Goal: Navigation & Orientation: Find specific page/section

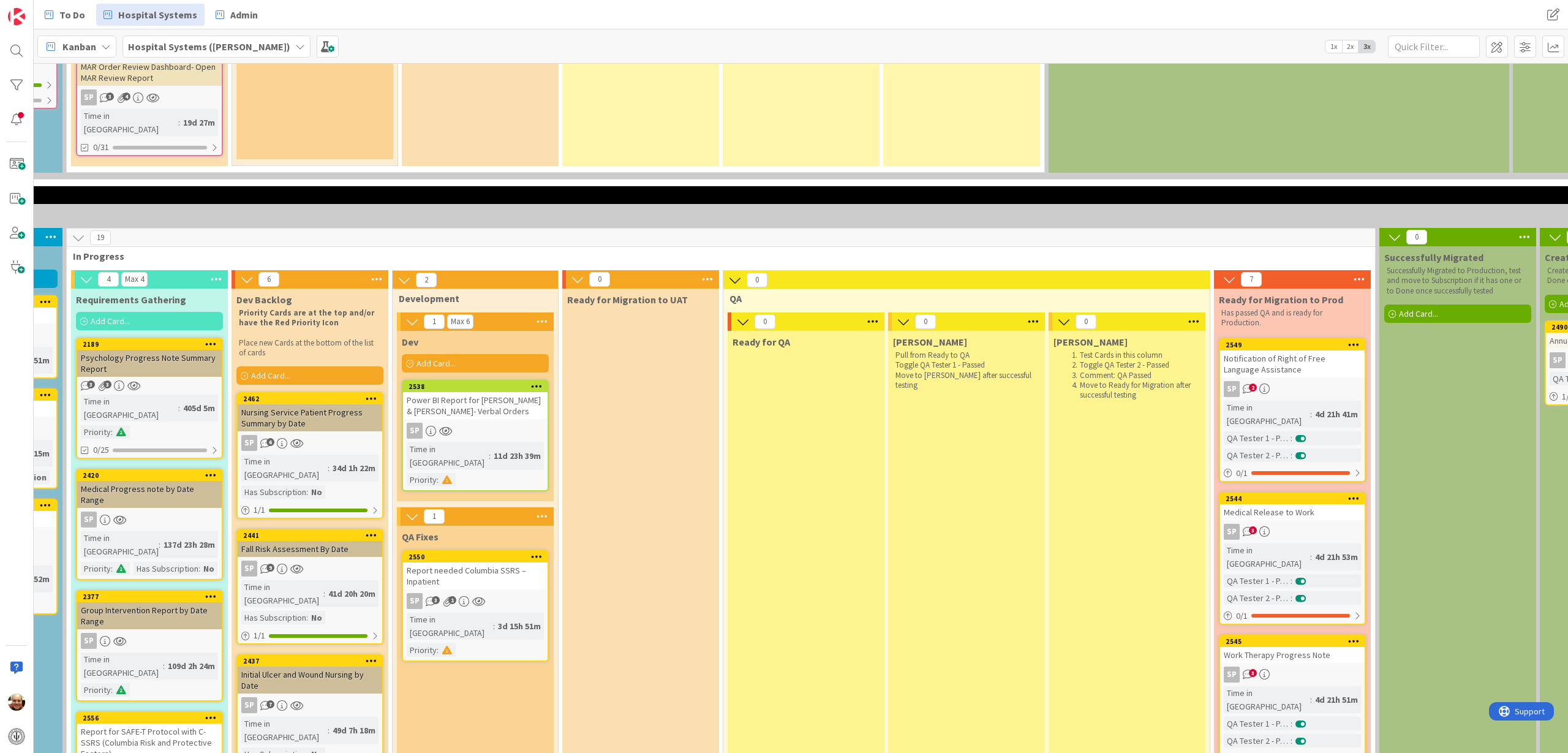
scroll to position [1608, 300]
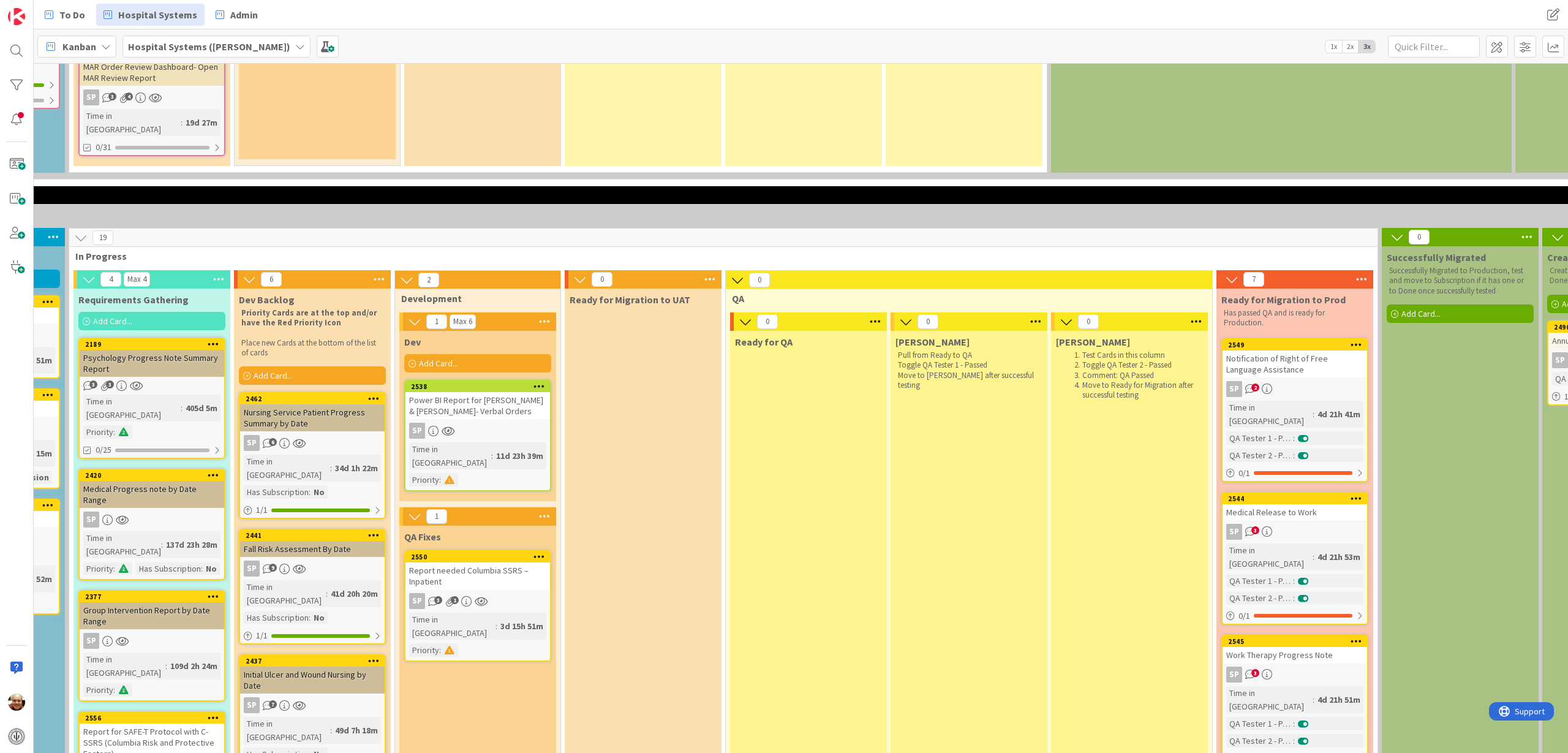
click at [494, 392] on div "Power BI Report for [PERSON_NAME] & [PERSON_NAME]- Verbal Orders" at bounding box center [477, 405] width 145 height 27
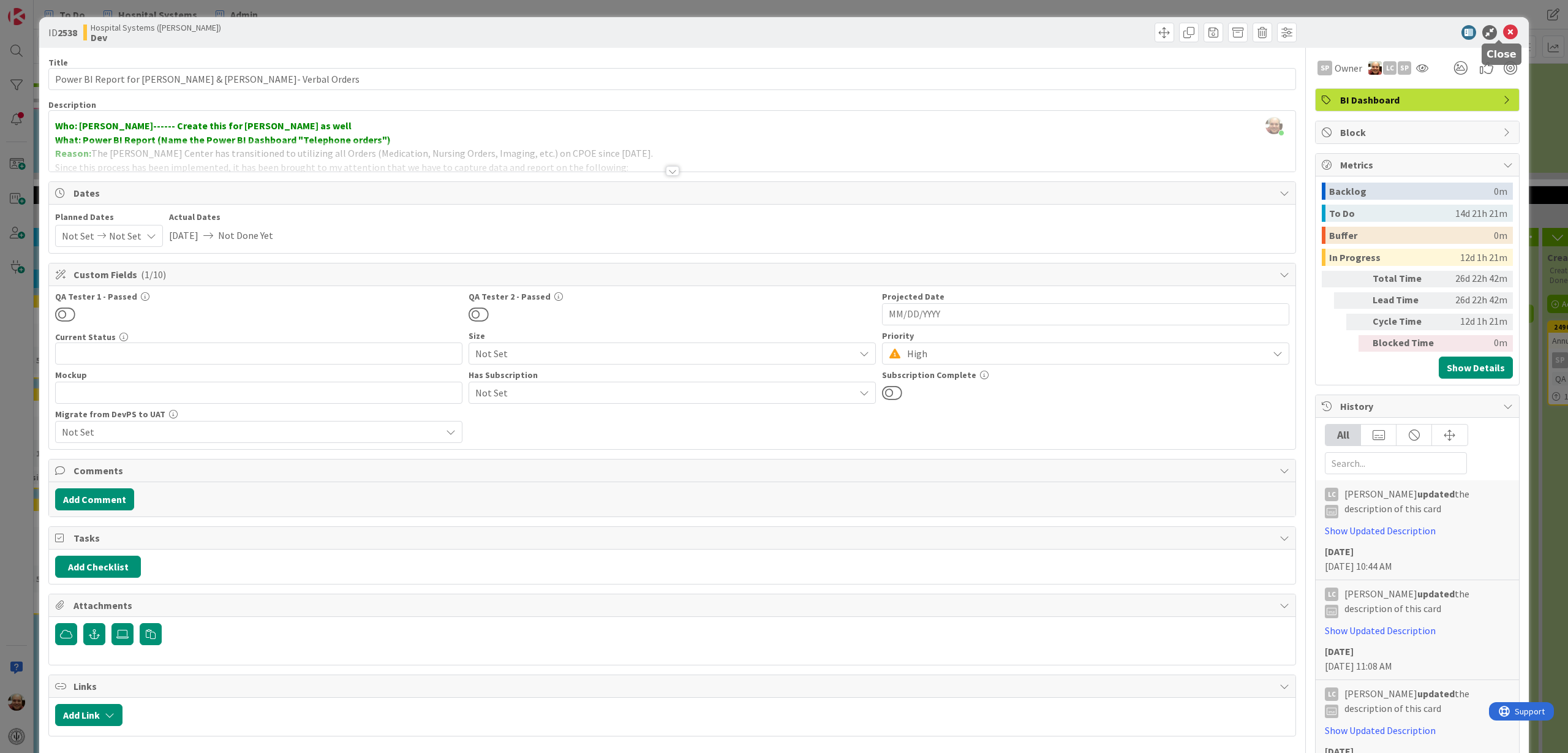
click at [1469, 31] on icon at bounding box center [1510, 32] width 14 height 14
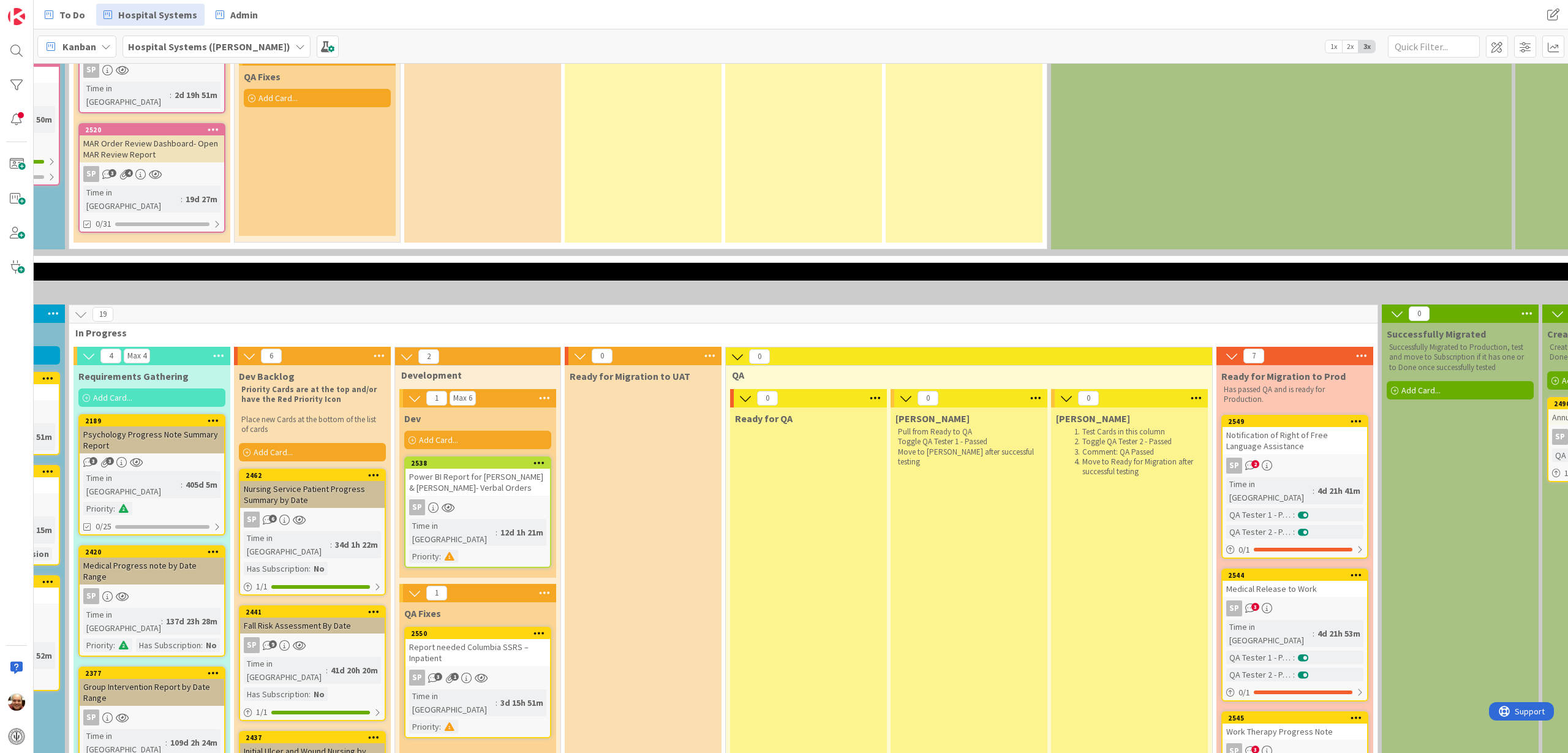
click at [481, 639] on div "Report needed Columbia SSRS – Inpatient" at bounding box center [477, 652] width 145 height 27
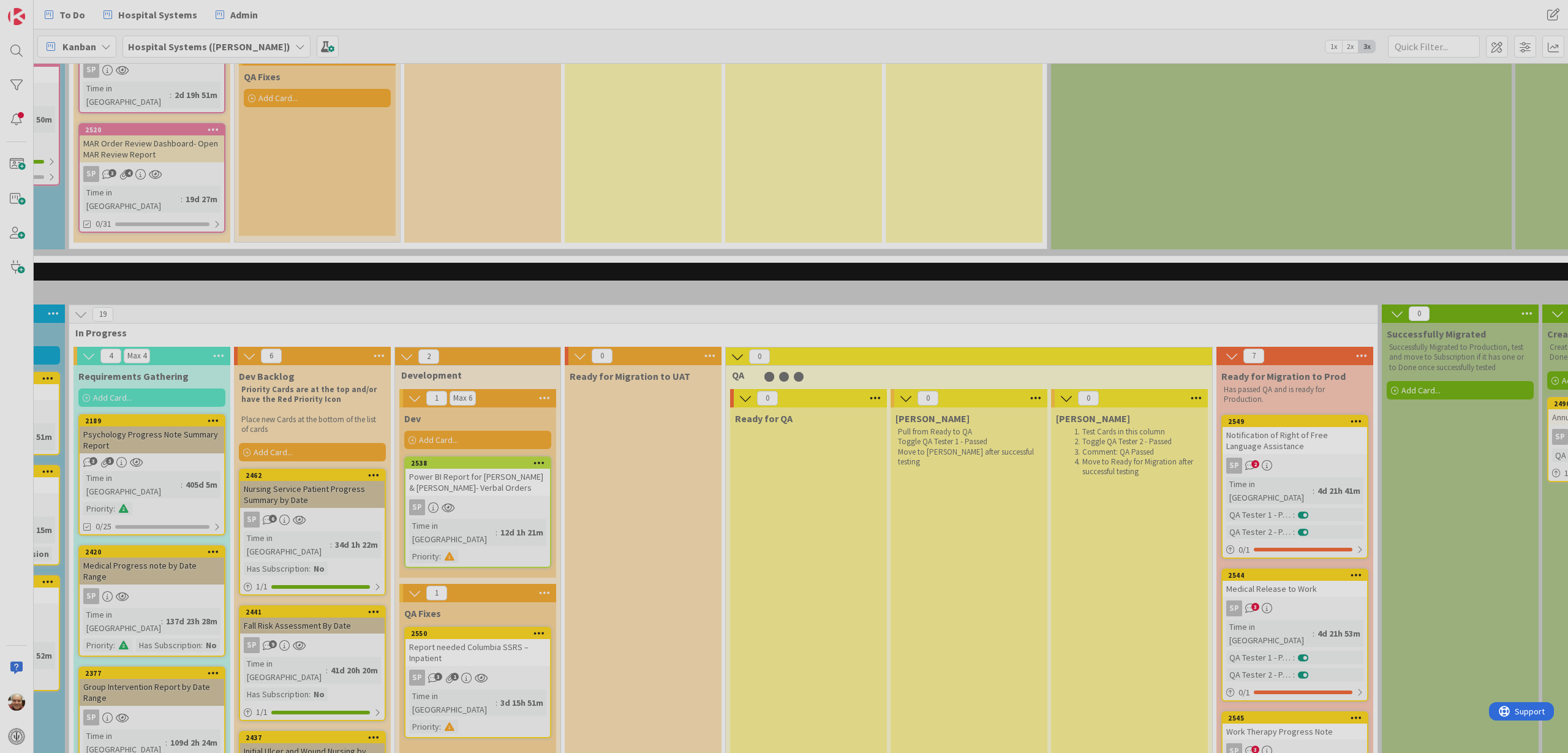
click at [481, 558] on div at bounding box center [784, 376] width 1568 height 753
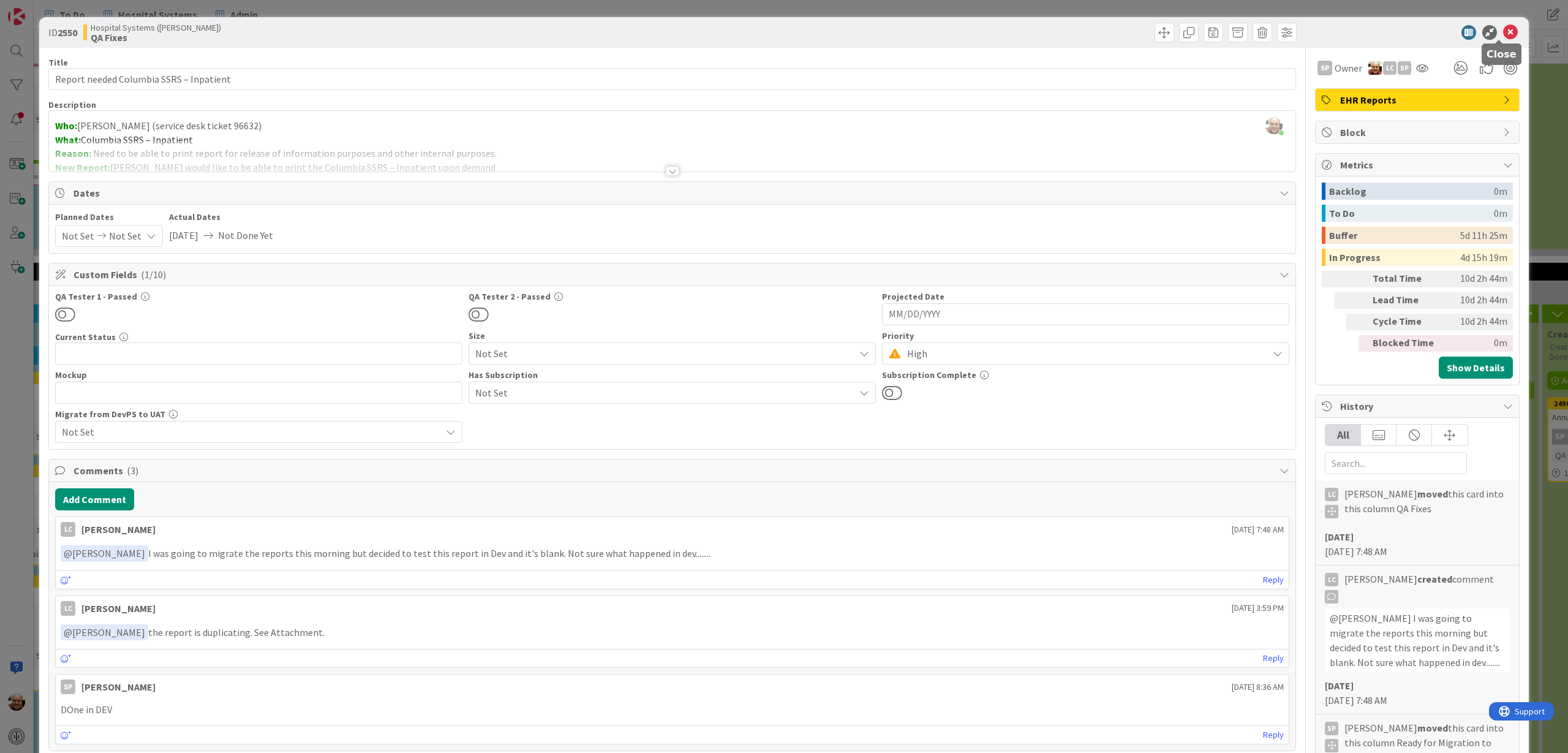
click at [1469, 32] on icon at bounding box center [1510, 32] width 14 height 14
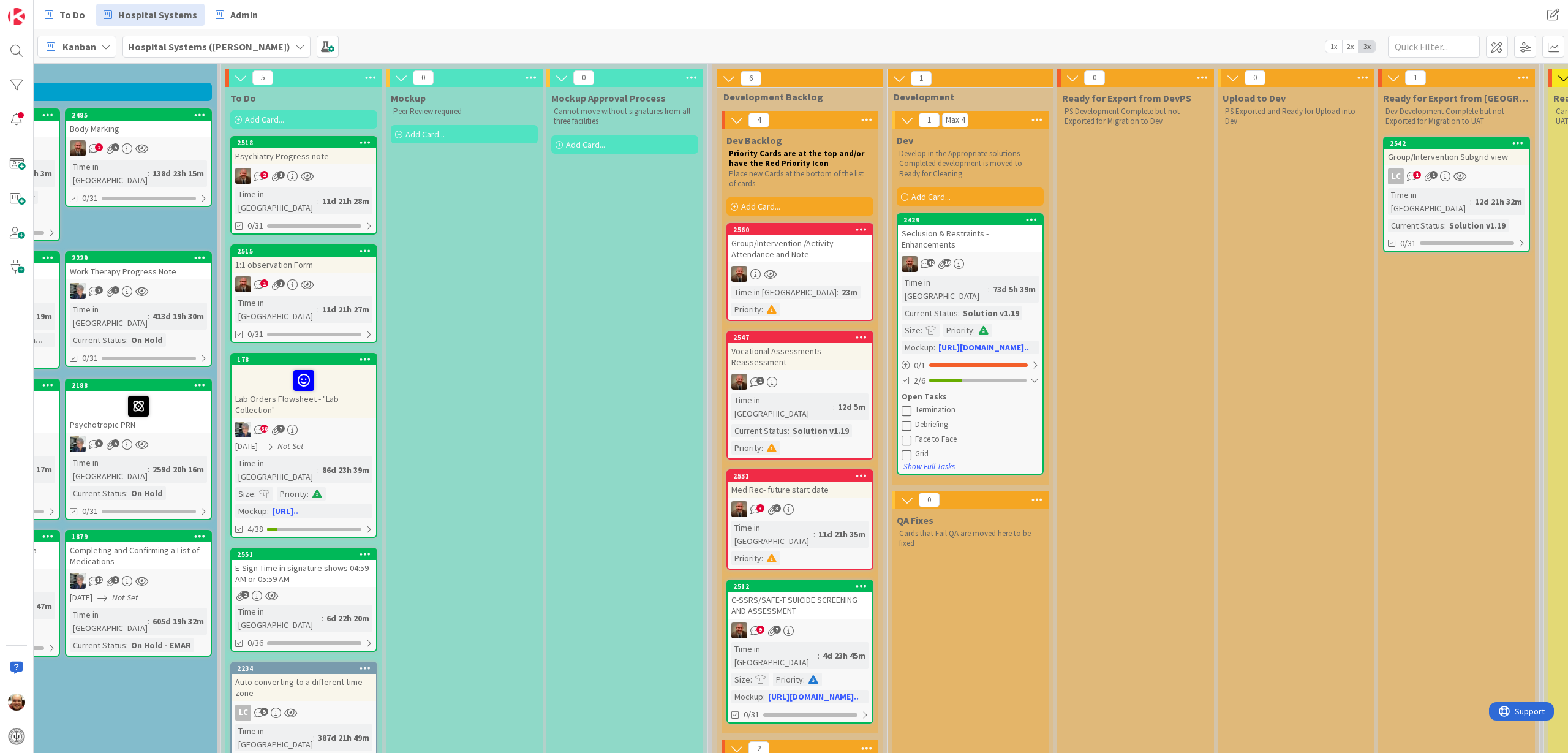
scroll to position [0, 300]
